Goal: Task Accomplishment & Management: Manage account settings

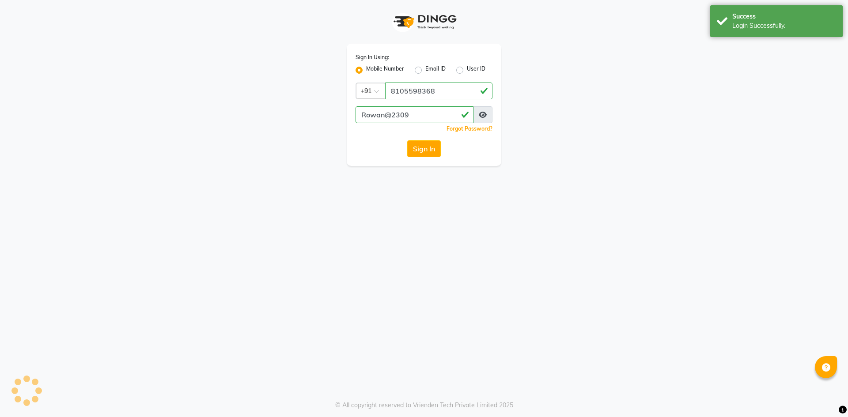
select select "90"
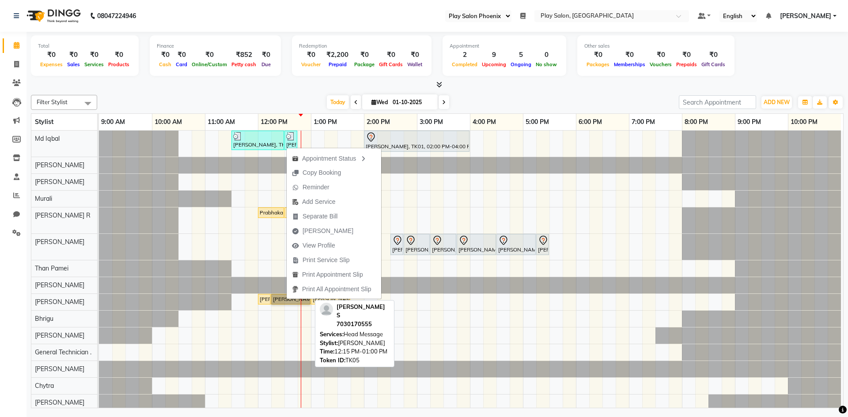
click at [274, 296] on link "[PERSON_NAME] S, TK05, 12:15 PM-01:00 PM, Head Message" at bounding box center [290, 299] width 39 height 11
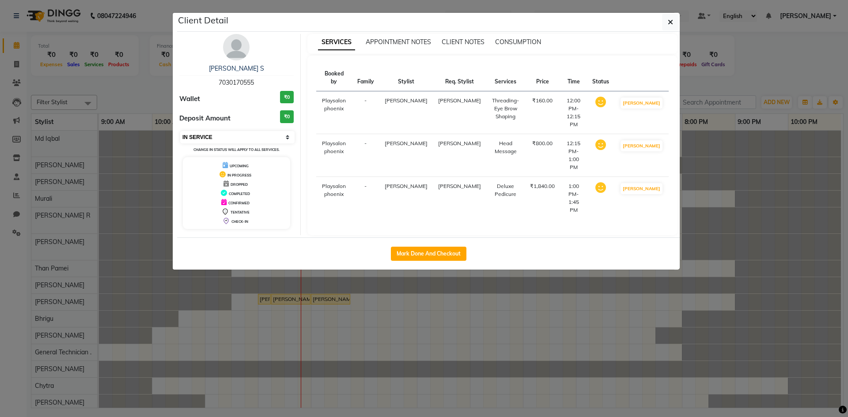
click at [238, 137] on select "Select IN SERVICE CONFIRMED TENTATIVE CHECK IN MARK DONE DROPPED UPCOMING" at bounding box center [237, 137] width 114 height 12
select select "5"
click at [180, 131] on select "Select IN SERVICE CONFIRMED TENTATIVE CHECK IN MARK DONE DROPPED UPCOMING" at bounding box center [237, 137] width 114 height 12
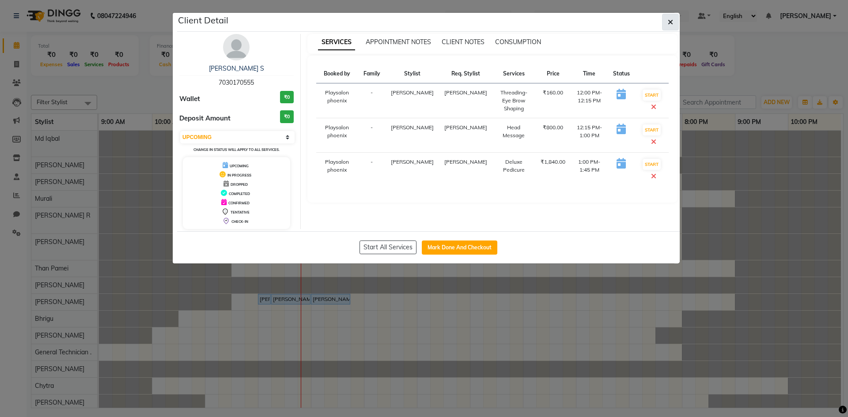
click at [668, 21] on icon "button" at bounding box center [670, 22] width 5 height 7
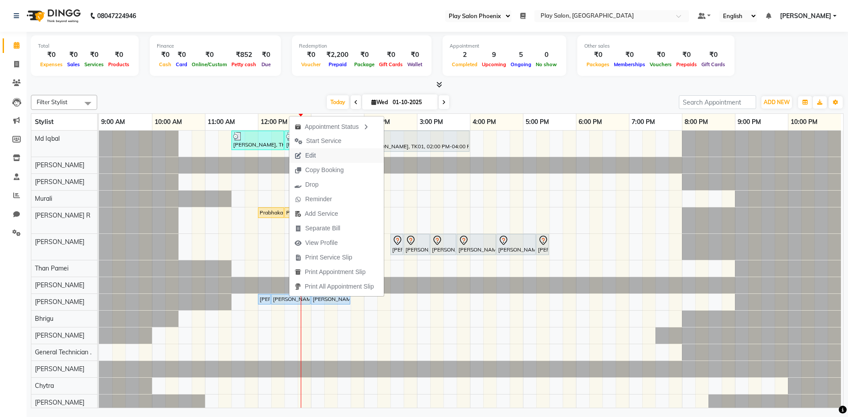
click at [328, 156] on button "Edit" at bounding box center [336, 155] width 95 height 15
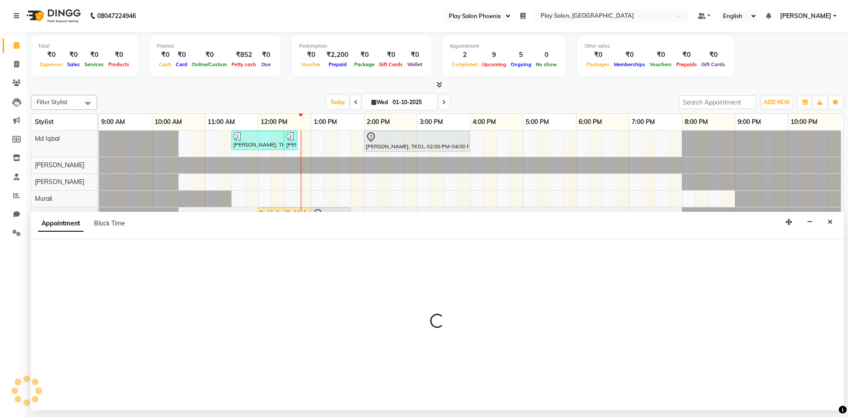
select select "tentative"
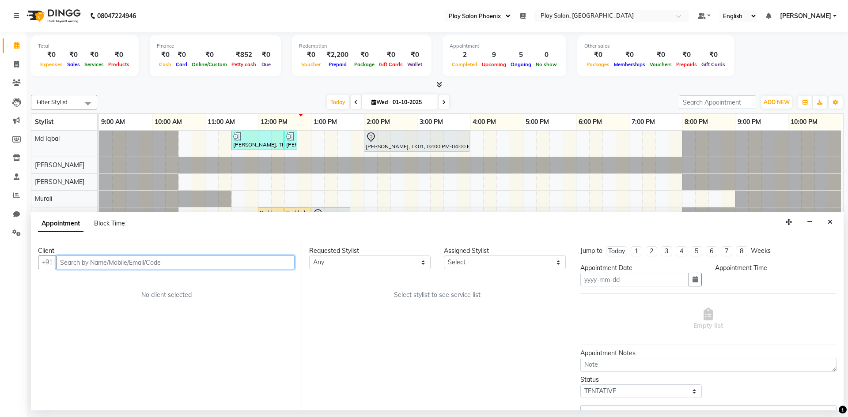
type input "01-10-2025"
select select "upcoming"
select select "720"
select select "81420"
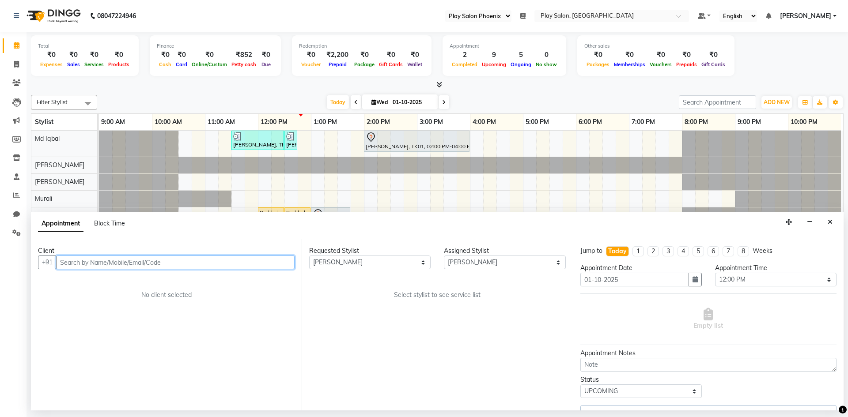
scroll to position [0, 4]
select select "4216"
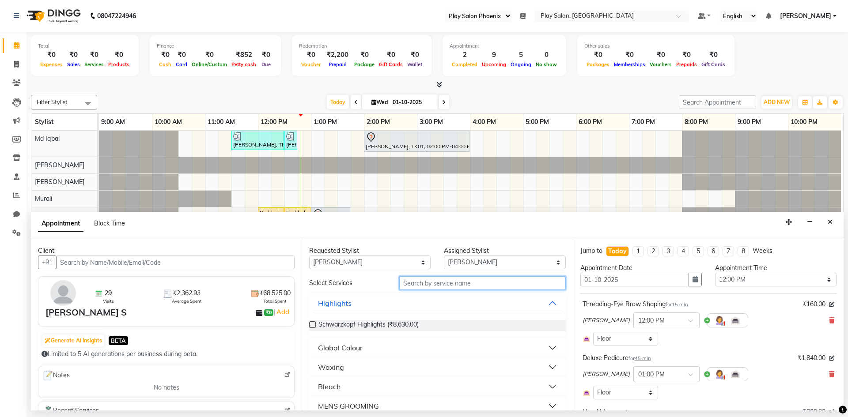
click at [453, 280] on input "text" at bounding box center [482, 283] width 167 height 14
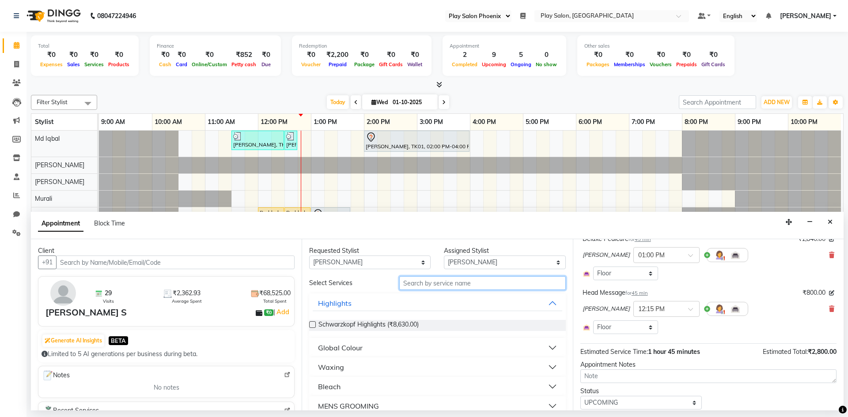
scroll to position [133, 0]
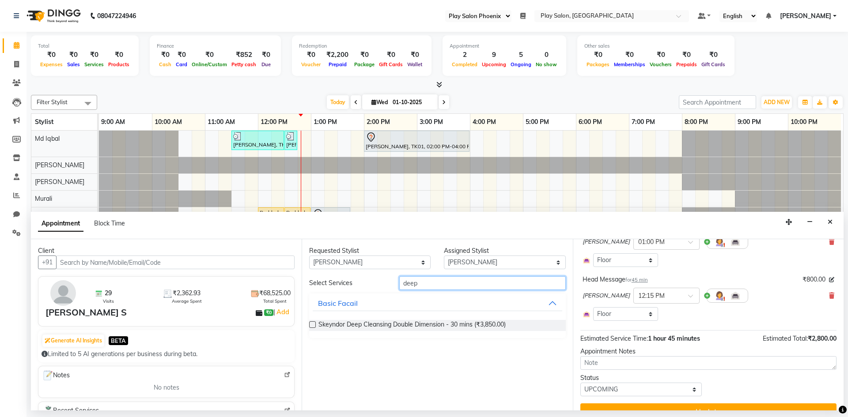
type input "deep"
click at [312, 324] on label at bounding box center [312, 325] width 7 height 7
click at [312, 324] on input "checkbox" at bounding box center [312, 326] width 6 height 6
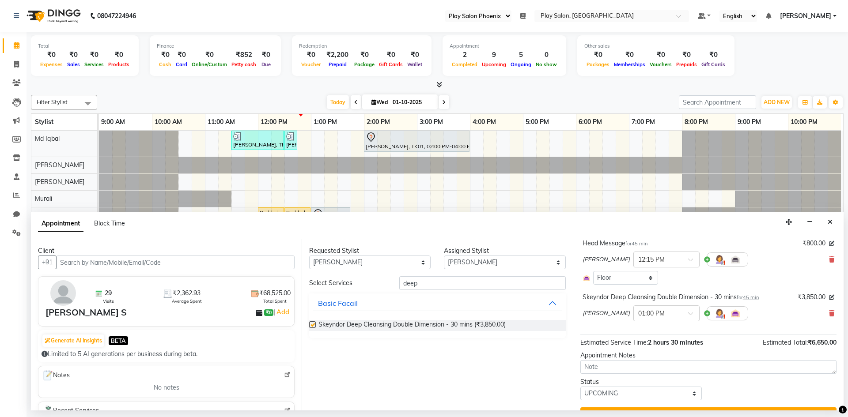
checkbox input "false"
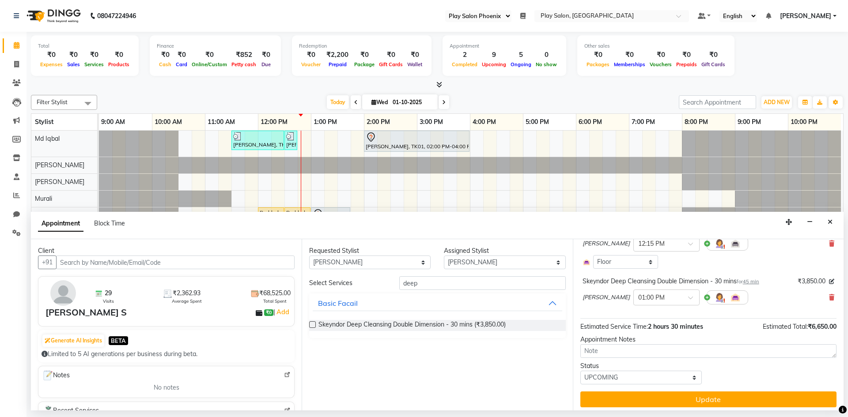
scroll to position [198, 0]
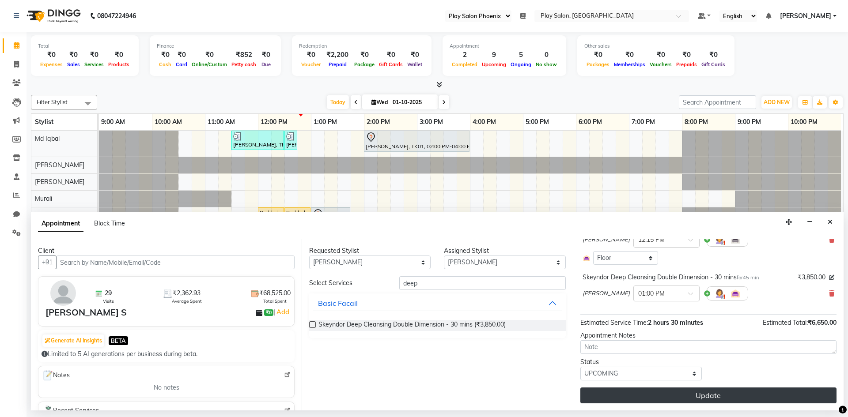
click at [697, 396] on button "Update" at bounding box center [708, 396] width 256 height 16
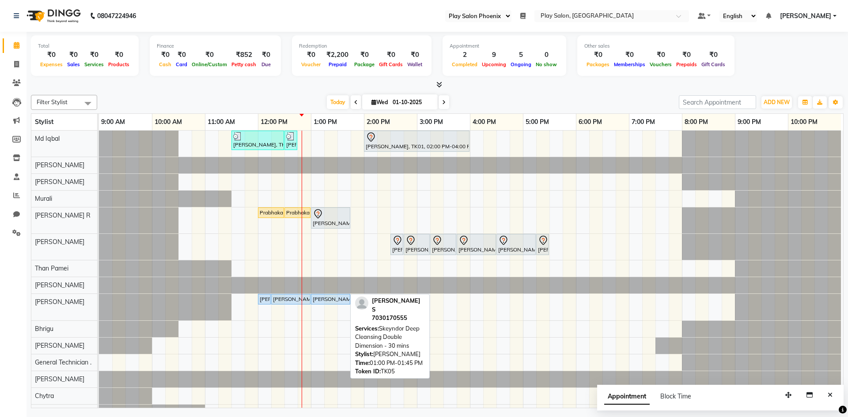
drag, startPoint x: 327, startPoint y: 307, endPoint x: 367, endPoint y: 313, distance: 39.7
click at [367, 313] on div "Filter Stylist Select All Md [PERSON_NAME] Rongmei [PERSON_NAME] [PERSON_NAME] …" at bounding box center [437, 249] width 813 height 317
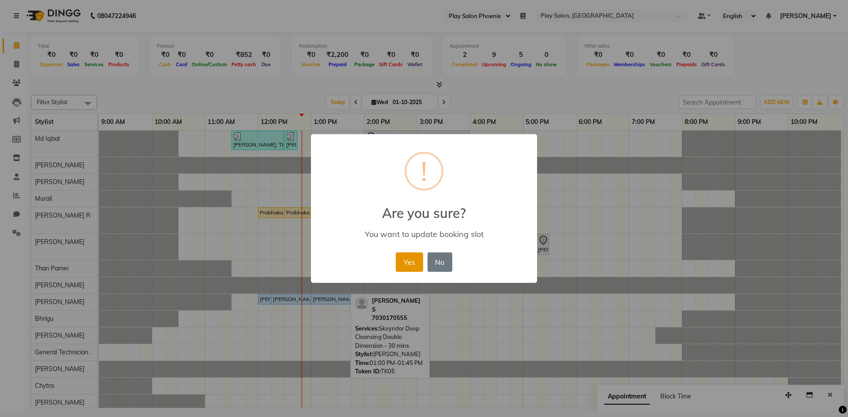
click at [409, 255] on button "Yes" at bounding box center [409, 262] width 27 height 19
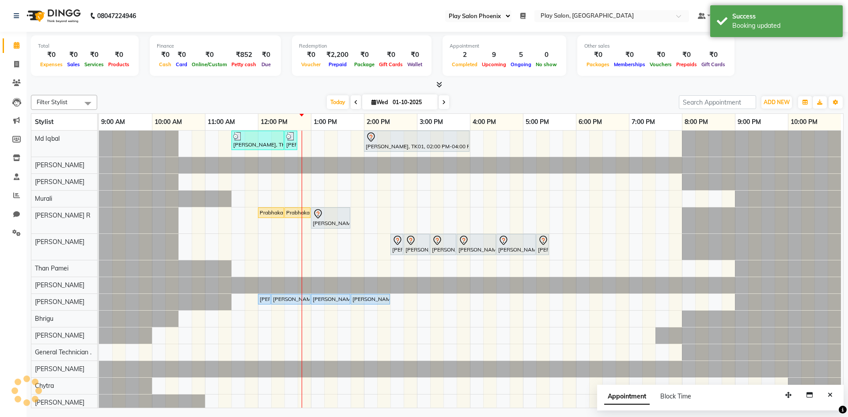
click at [401, 99] on input "01-10-2025" at bounding box center [412, 102] width 44 height 13
select select "10"
select select "2025"
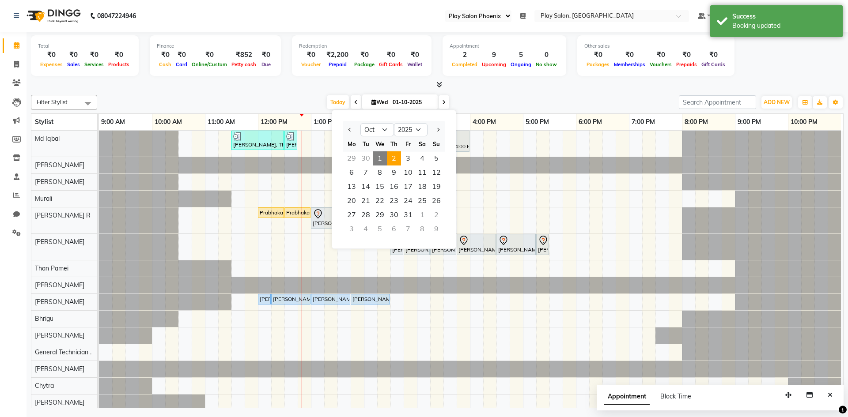
click at [394, 161] on span "2" at bounding box center [394, 158] width 14 height 14
type input "02-10-2025"
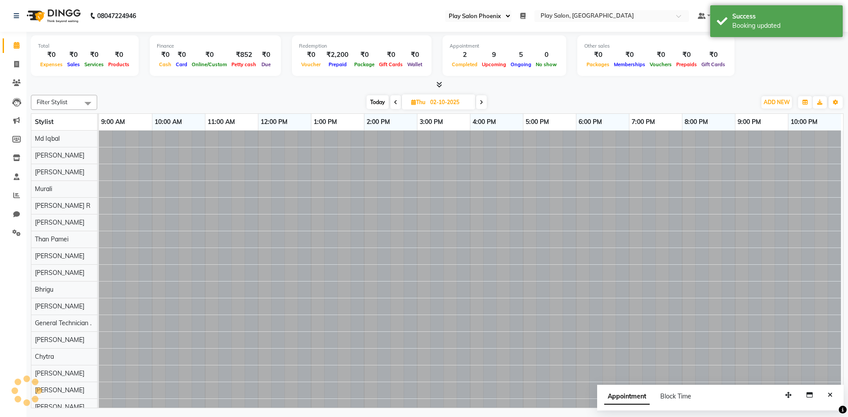
scroll to position [0, 4]
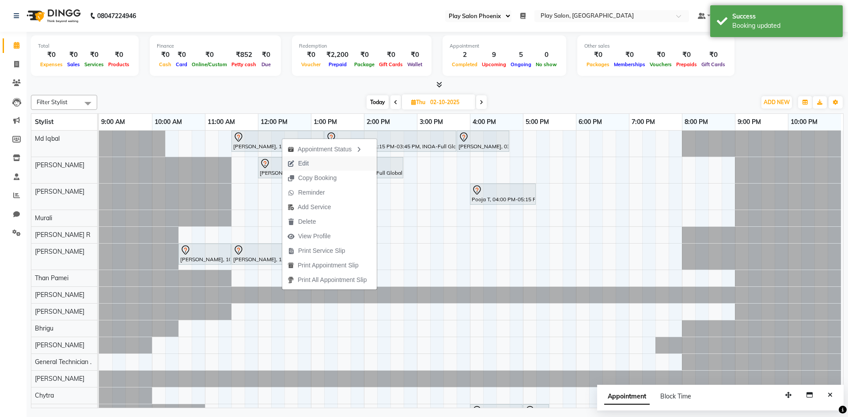
click at [323, 165] on button "Edit" at bounding box center [329, 163] width 95 height 15
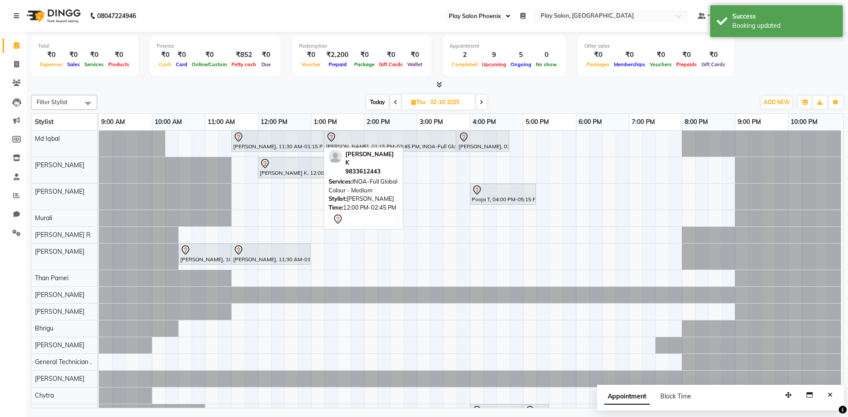
select select "690"
select select "tentative"
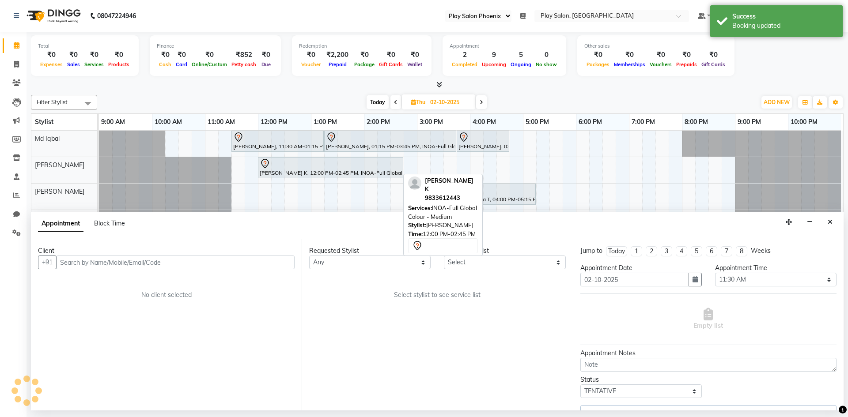
select select "81412"
select select "4216"
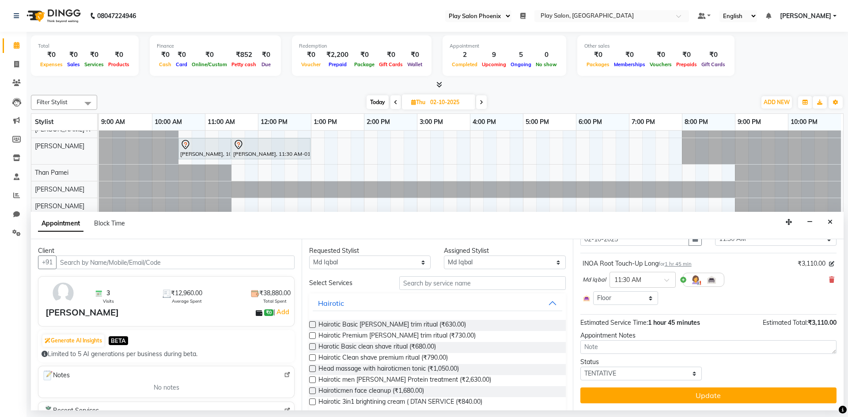
scroll to position [113, 0]
click at [389, 258] on select "Any Albaz [PERSON_NAME] [PERSON_NAME] General Technician . [PERSON_NAME] [PERSO…" at bounding box center [369, 263] width 121 height 14
click at [472, 258] on select "Select Albaz [PERSON_NAME] Chytra [PERSON_NAME] General Technician . [PERSON_NA…" at bounding box center [504, 263] width 121 height 14
select select "87914"
click at [444, 256] on select "Select Albaz [PERSON_NAME] Chytra [PERSON_NAME] General Technician . [PERSON_NA…" at bounding box center [504, 263] width 121 height 14
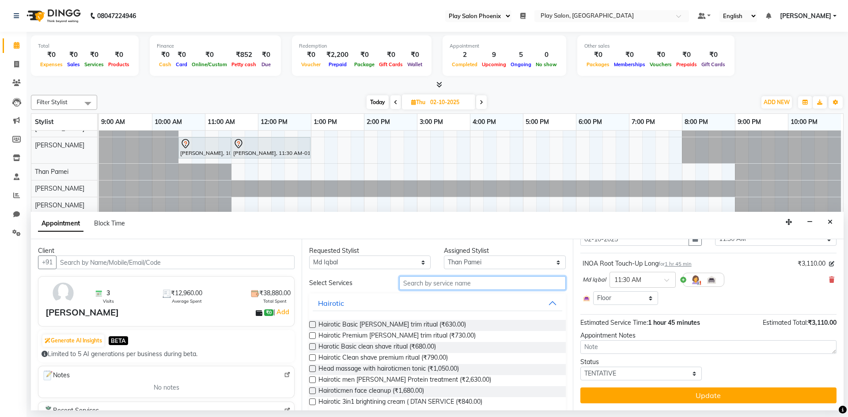
click at [416, 282] on input "text" at bounding box center [482, 283] width 167 height 14
type input "h"
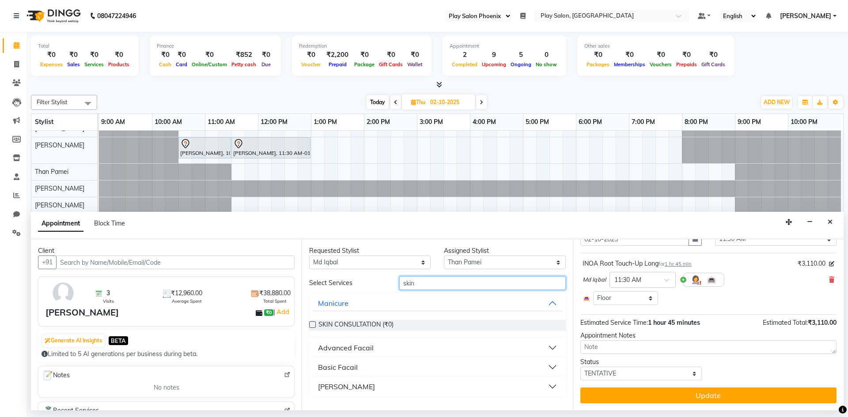
type input "skin"
click at [313, 325] on label at bounding box center [312, 325] width 7 height 7
click at [313, 325] on input "checkbox" at bounding box center [312, 326] width 6 height 6
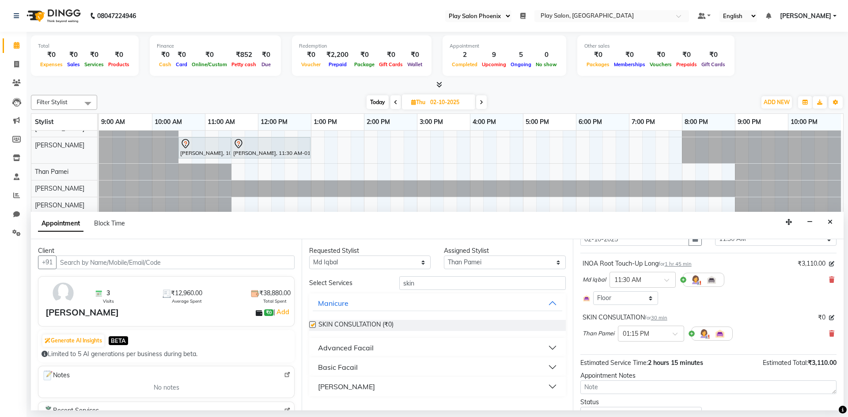
checkbox input "false"
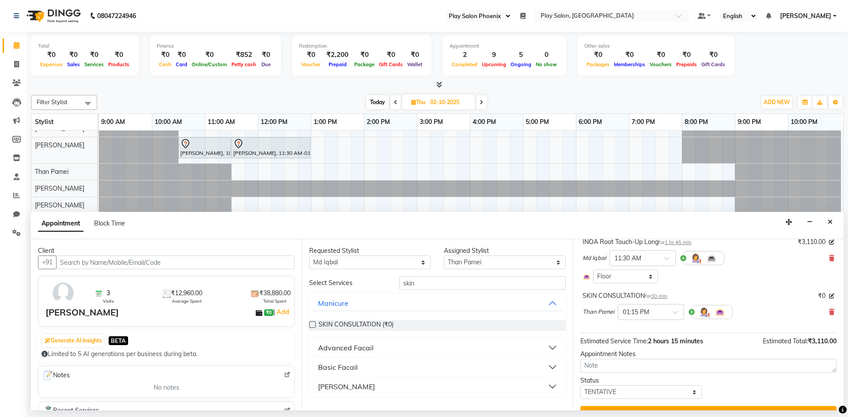
scroll to position [81, 0]
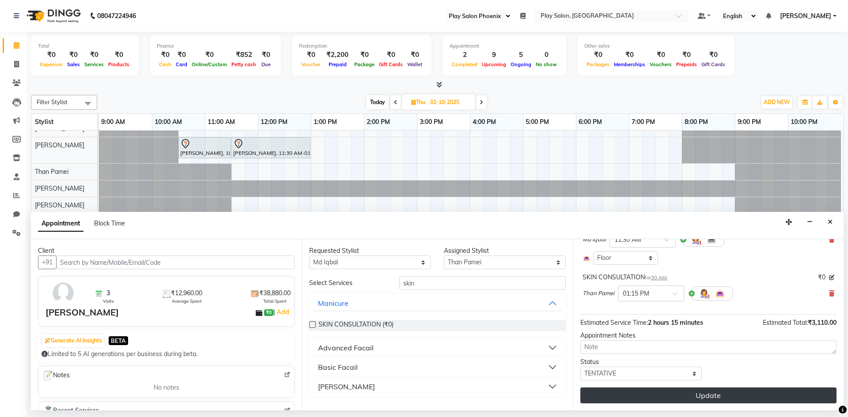
click at [701, 395] on button "Update" at bounding box center [708, 396] width 256 height 16
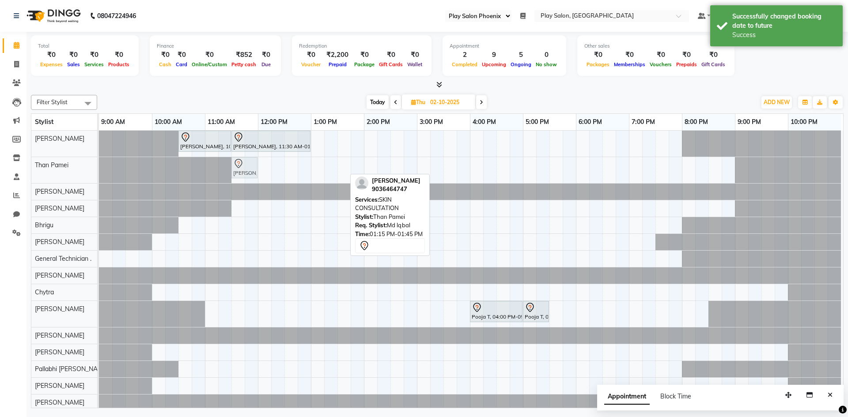
drag, startPoint x: 333, startPoint y: 169, endPoint x: 242, endPoint y: 182, distance: 91.8
click at [242, 182] on div "[PERSON_NAME], 11:30 AM-01:15 PM, INOA Root Touch-Up Long [PERSON_NAME], 01:15 …" at bounding box center [471, 215] width 744 height 394
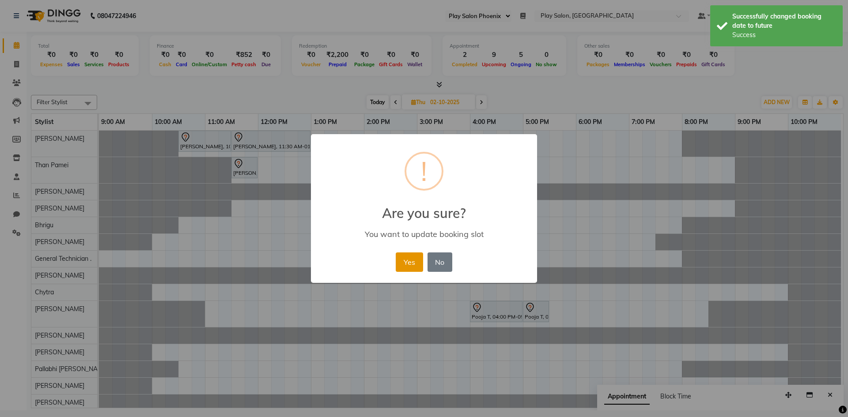
click at [413, 265] on button "Yes" at bounding box center [409, 262] width 27 height 19
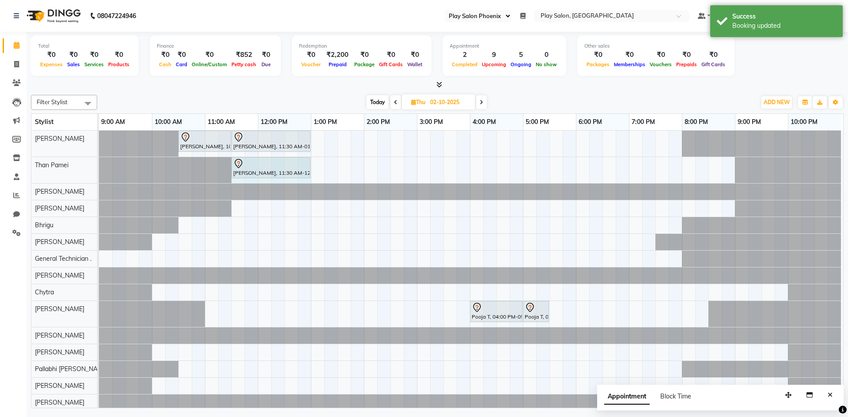
drag, startPoint x: 253, startPoint y: 162, endPoint x: 298, endPoint y: 164, distance: 45.5
click at [99, 164] on div "[PERSON_NAME], 11:30 AM-12:00 PM, SKIN CONSULTATION [PERSON_NAME], 11:30 AM-12:…" at bounding box center [99, 170] width 0 height 26
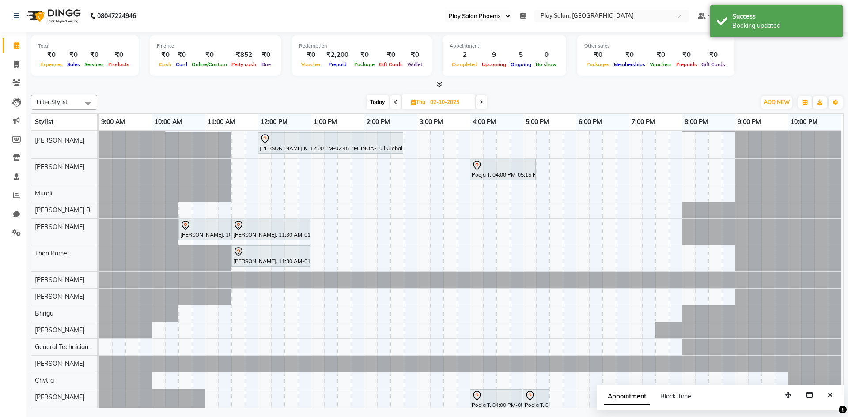
scroll to position [0, 0]
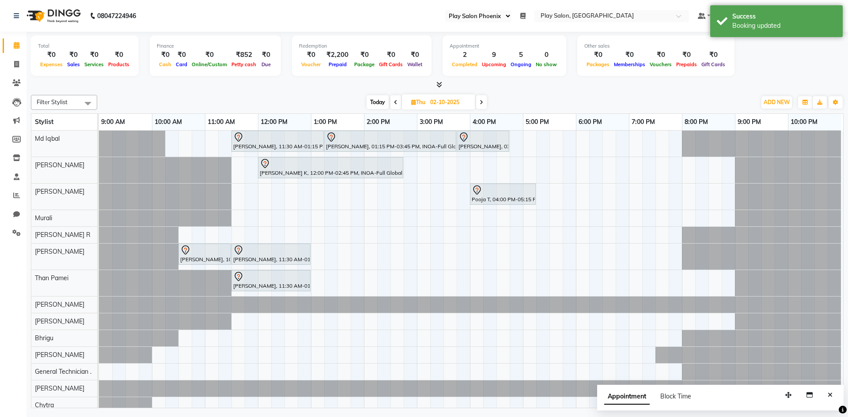
click at [376, 102] on span "Today" at bounding box center [378, 102] width 22 height 14
type input "01-10-2025"
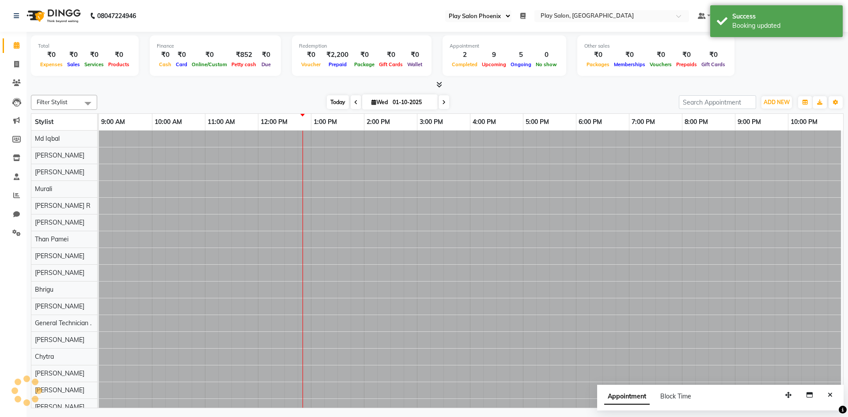
scroll to position [0, 4]
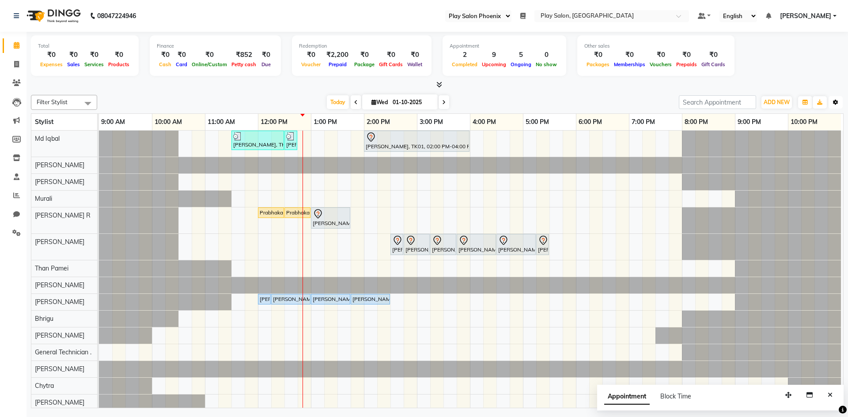
click at [833, 103] on button "Toggle Dropdown" at bounding box center [836, 102] width 14 height 12
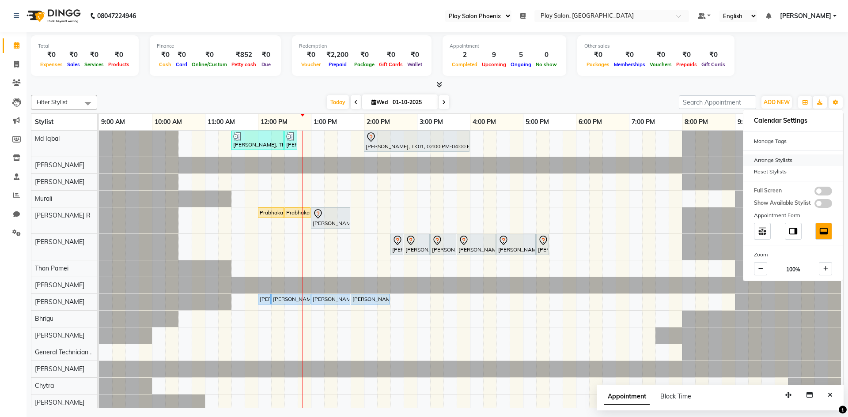
click at [762, 163] on div "Arrange Stylists" at bounding box center [792, 160] width 99 height 11
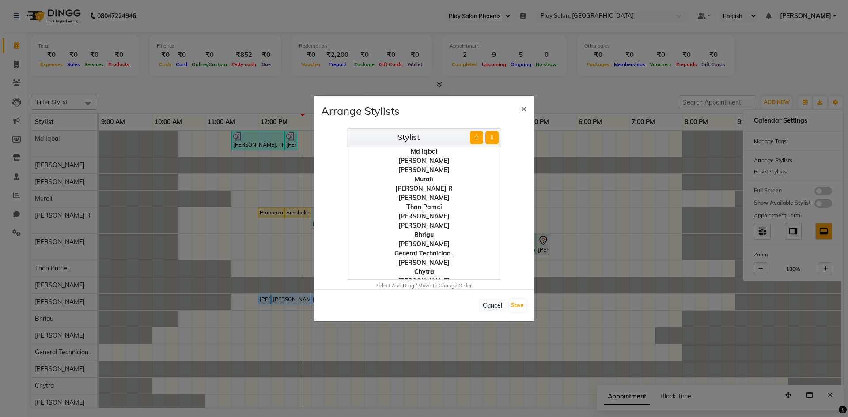
click at [420, 233] on div "Bhrigu" at bounding box center [424, 235] width 154 height 9
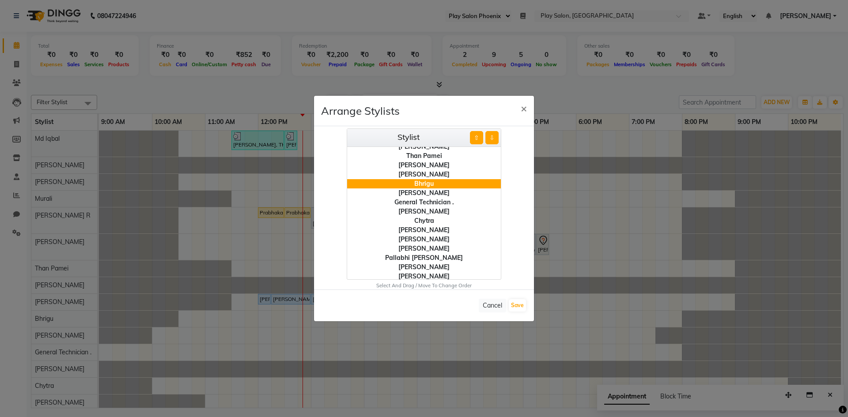
scroll to position [53, 0]
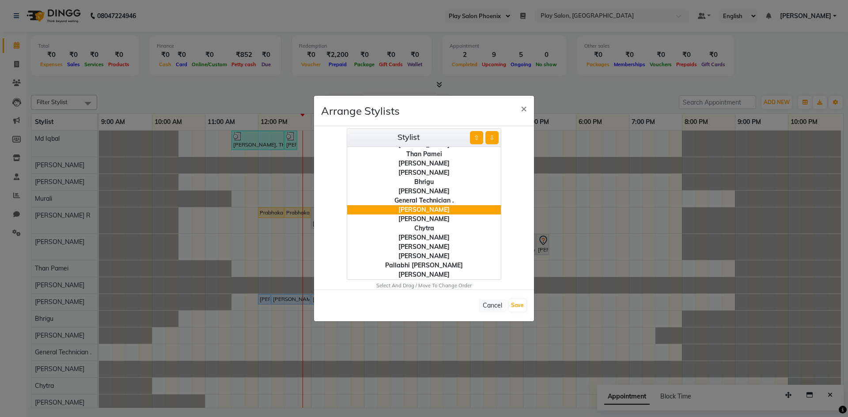
click at [840, 316] on ngb-modal-window "Arrange Stylists × Stylist ⇧ ⇩ Md [PERSON_NAME] Rongmei Sanjay V [PERSON_NAME] …" at bounding box center [424, 208] width 848 height 417
click at [518, 309] on button "Save" at bounding box center [517, 305] width 17 height 12
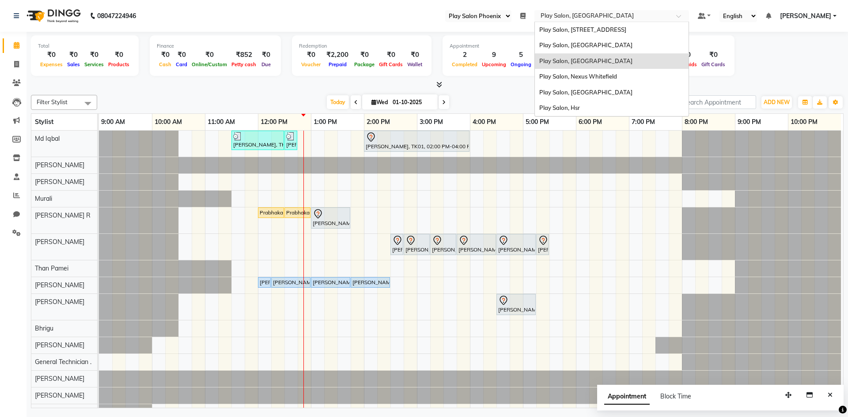
click at [570, 16] on input "text" at bounding box center [603, 16] width 128 height 9
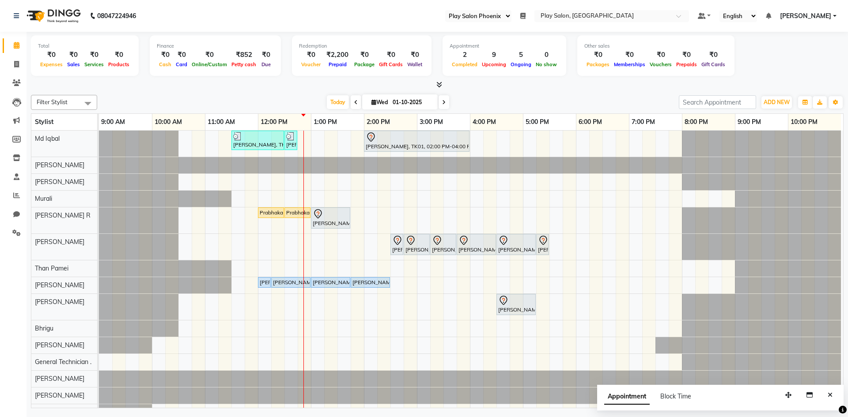
click at [759, 61] on div "Total ₹0 Expenses ₹0 Sales ₹0 Services ₹0 Products Finance ₹0 Cash ₹0 Card ₹0 O…" at bounding box center [437, 56] width 813 height 43
click at [16, 178] on icon at bounding box center [17, 177] width 6 height 7
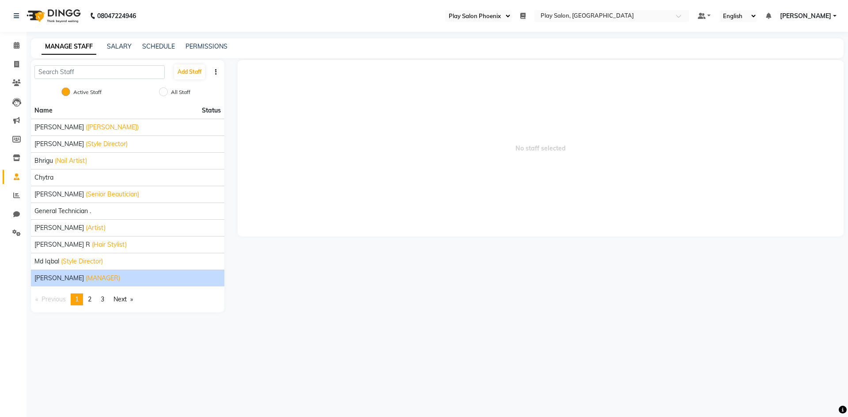
click at [114, 277] on div "[PERSON_NAME] (MANAGER)" at bounding box center [127, 278] width 186 height 9
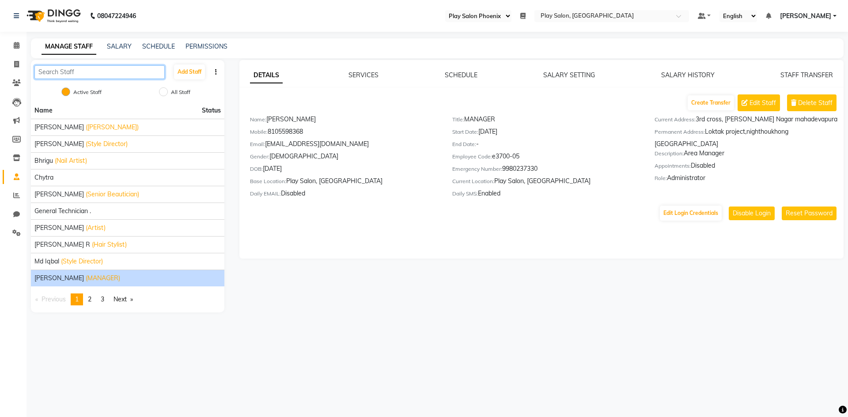
click at [127, 68] on input "text" at bounding box center [99, 72] width 130 height 14
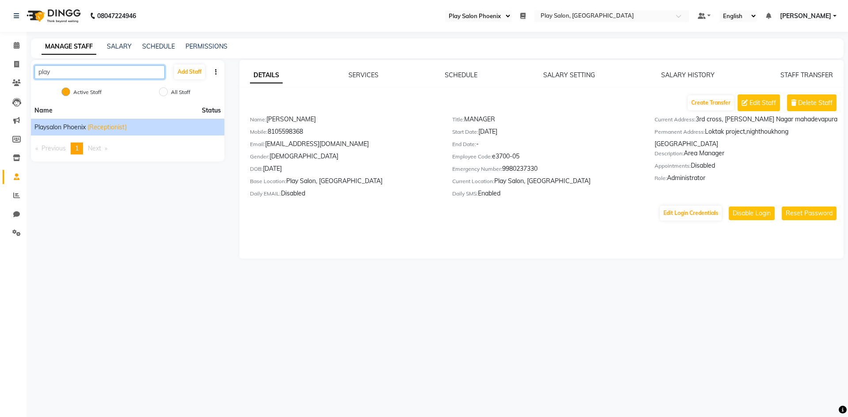
type input "play"
click at [122, 123] on span "(Receptionist)" at bounding box center [106, 127] width 39 height 9
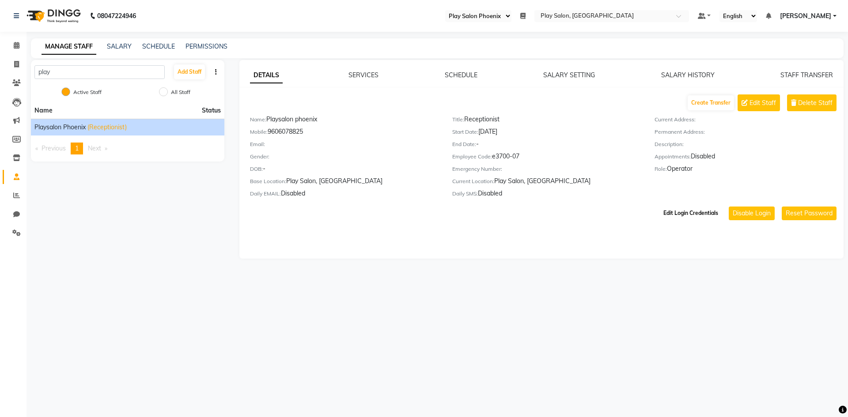
click at [694, 216] on button "Edit Login Credentials" at bounding box center [691, 213] width 62 height 15
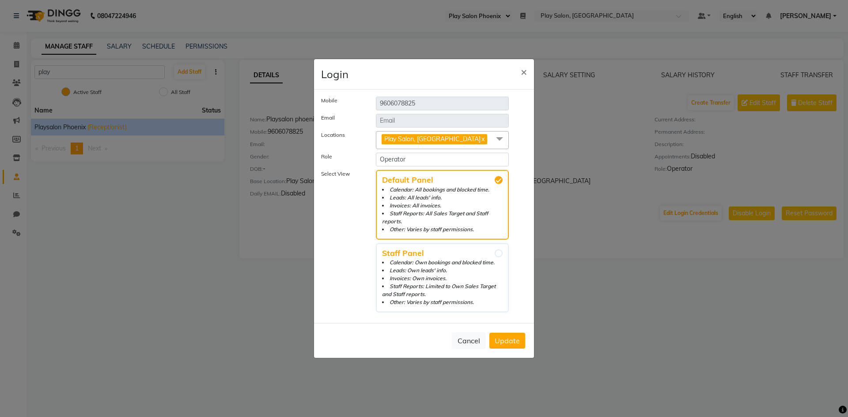
click at [496, 144] on span at bounding box center [500, 139] width 18 height 17
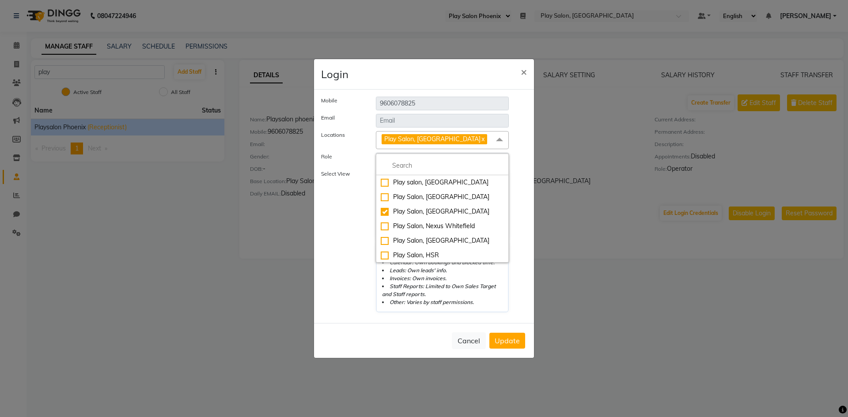
click at [518, 225] on div "Select View Default Panel Calendar: All bookings and blocked time. Leads: All l…" at bounding box center [423, 243] width 219 height 146
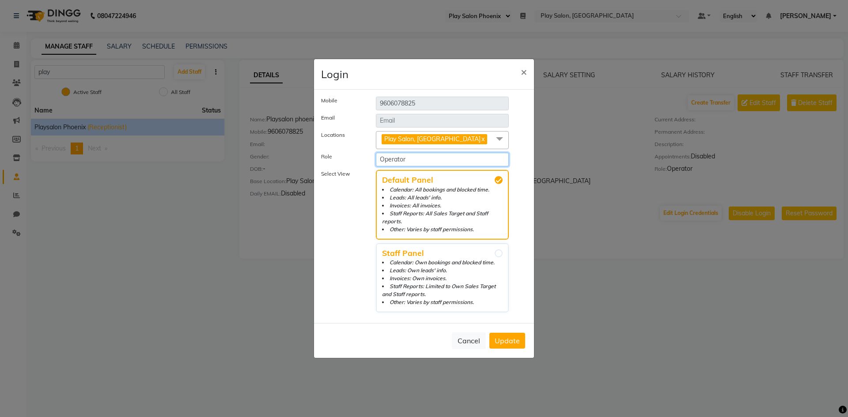
click at [493, 162] on select "Select Role Manager Administrator Operator Staff [GEOGRAPHIC_DATA] Admin" at bounding box center [442, 160] width 133 height 14
select select "5111"
click at [376, 157] on select "Select Role Manager Administrator Operator Staff [GEOGRAPHIC_DATA] Admin" at bounding box center [442, 160] width 133 height 14
click at [504, 337] on span "Update" at bounding box center [507, 341] width 25 height 9
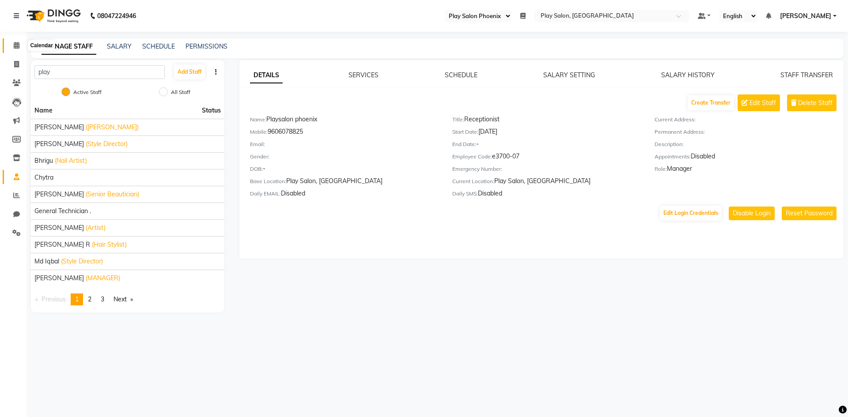
click at [15, 49] on span at bounding box center [16, 46] width 15 height 10
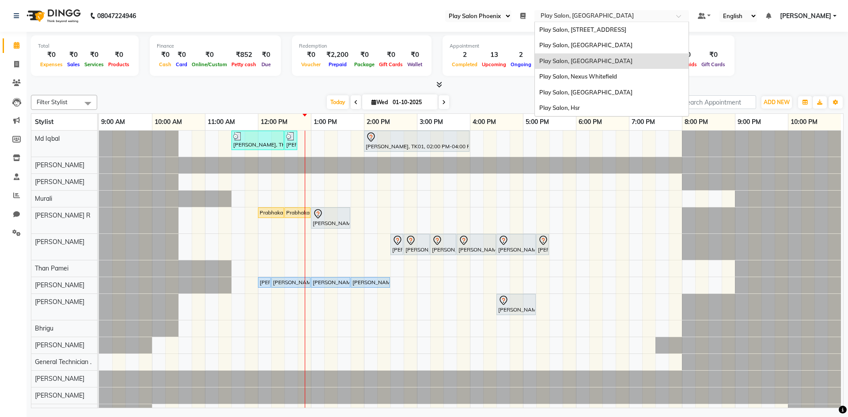
click at [664, 20] on input "text" at bounding box center [603, 16] width 128 height 9
click at [808, 19] on span "[PERSON_NAME]" at bounding box center [805, 15] width 51 height 9
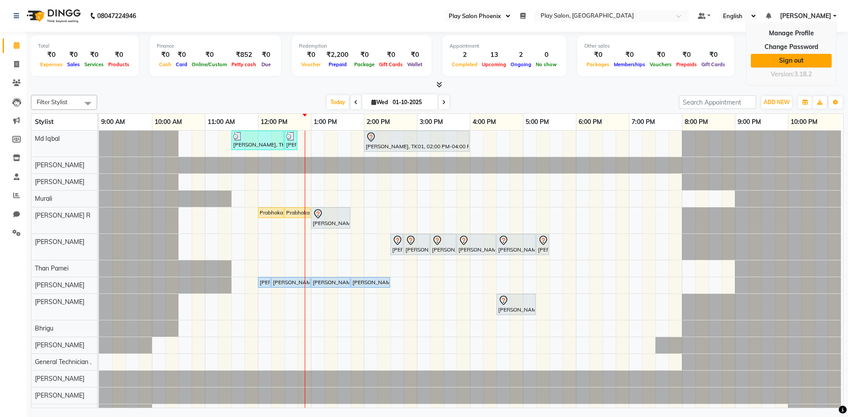
click at [795, 63] on link "Sign out" at bounding box center [791, 61] width 81 height 14
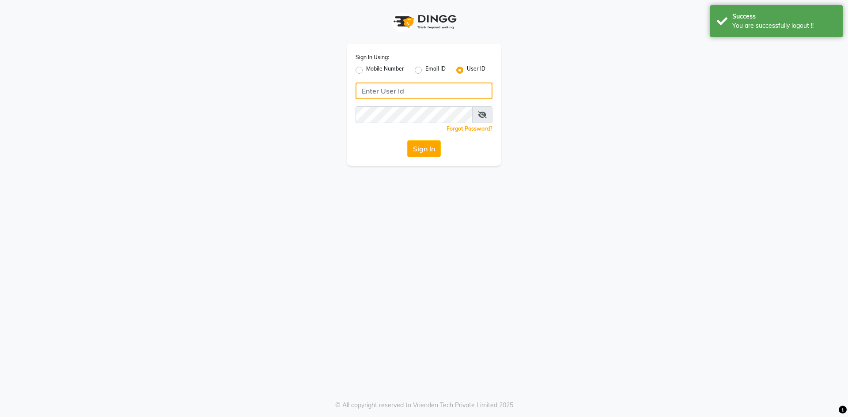
type input "9606078825"
click at [423, 149] on button "Sign In" at bounding box center [424, 148] width 34 height 17
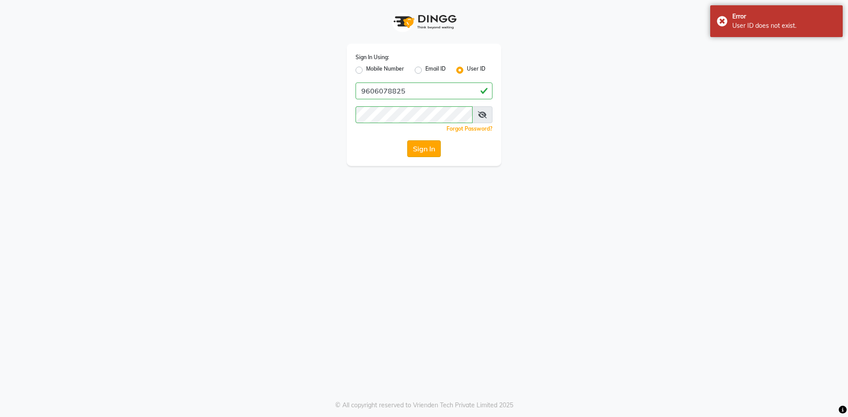
click at [426, 150] on button "Sign In" at bounding box center [424, 148] width 34 height 17
click at [366, 71] on label "Mobile Number" at bounding box center [385, 70] width 38 height 11
click at [366, 71] on input "Mobile Number" at bounding box center [369, 68] width 6 height 6
radio input "true"
radio input "false"
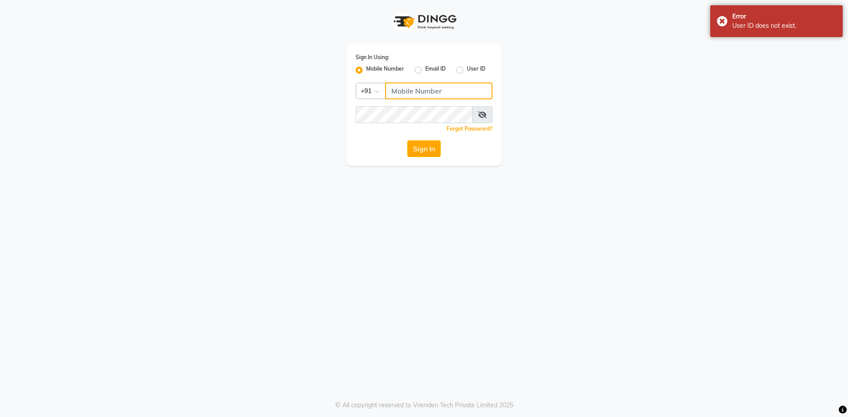
click at [424, 91] on input "Username" at bounding box center [438, 91] width 107 height 17
type input "9606078825"
click at [420, 148] on button "Sign In" at bounding box center [424, 148] width 34 height 17
